Goal: Information Seeking & Learning: Check status

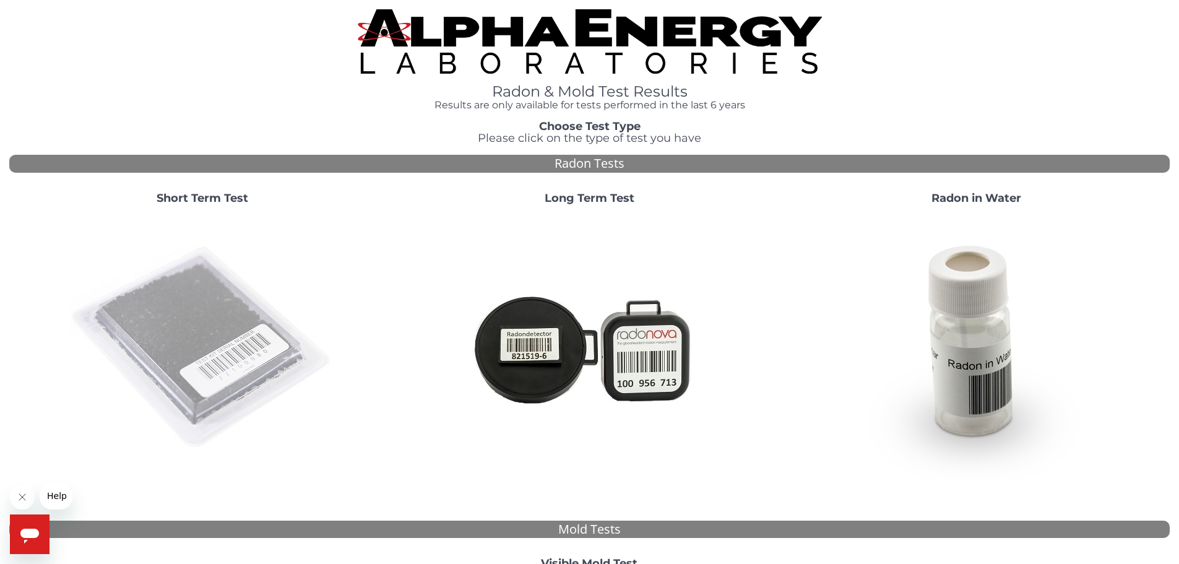
click at [242, 366] on img at bounding box center [202, 348] width 266 height 266
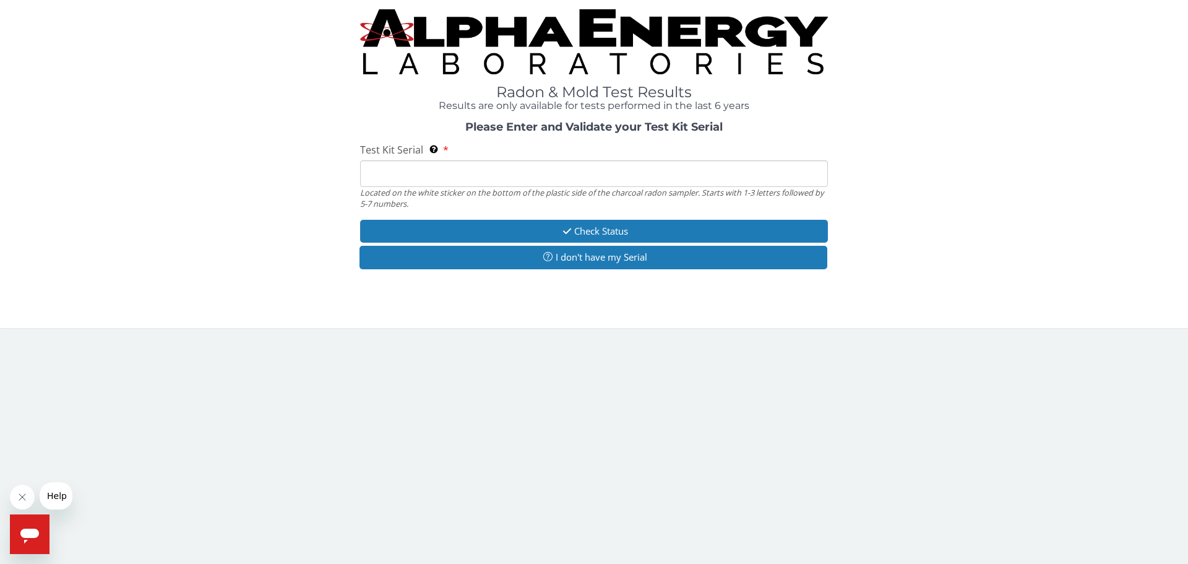
click at [442, 166] on input "Test Kit Serial Located on the white sticker on the bottom of the plastic side …" at bounding box center [594, 173] width 468 height 27
paste input "RA195167"
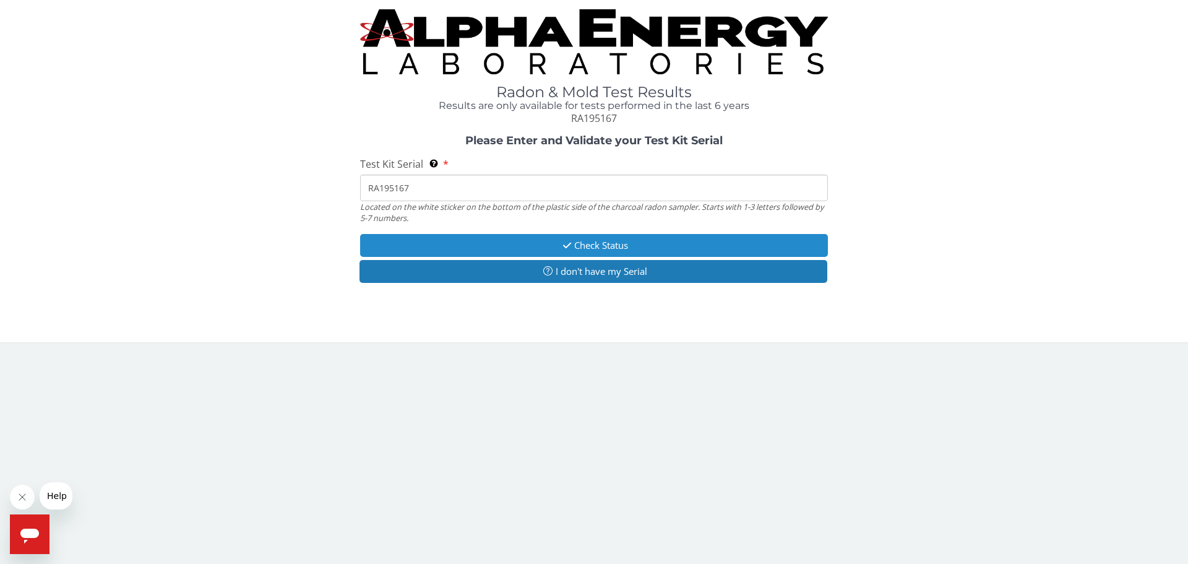
type input "RA195167"
click at [408, 246] on button "Check Status" at bounding box center [594, 245] width 468 height 23
